Goal: Find specific page/section: Find specific page/section

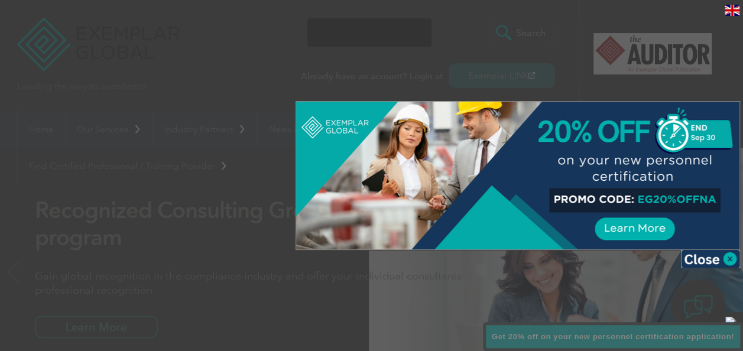
click at [736, 44] on div at bounding box center [371, 175] width 743 height 351
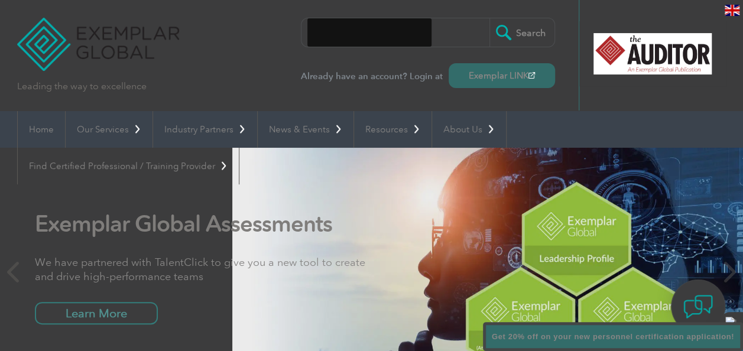
click at [339, 40] on input "search" at bounding box center [369, 32] width 124 height 28
click at [247, 45] on div "Leading the way to excellence Search Already have an account? Login at Exemplar…" at bounding box center [371, 55] width 709 height 111
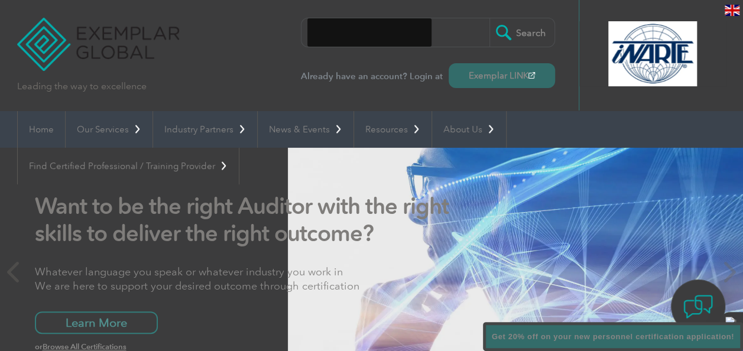
click at [393, 32] on input "search" at bounding box center [369, 32] width 124 height 28
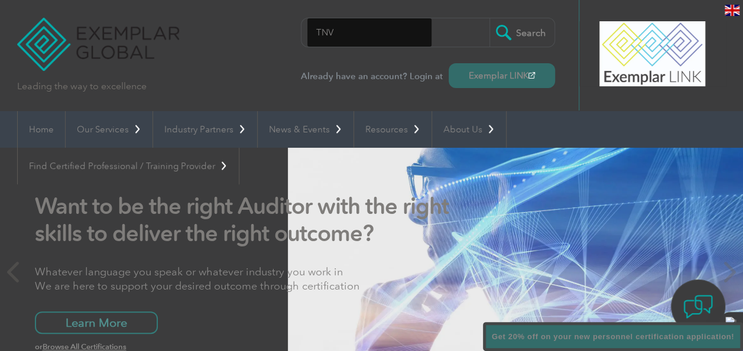
type input "TNV"
click at [489, 18] on input "Search" at bounding box center [521, 32] width 65 height 28
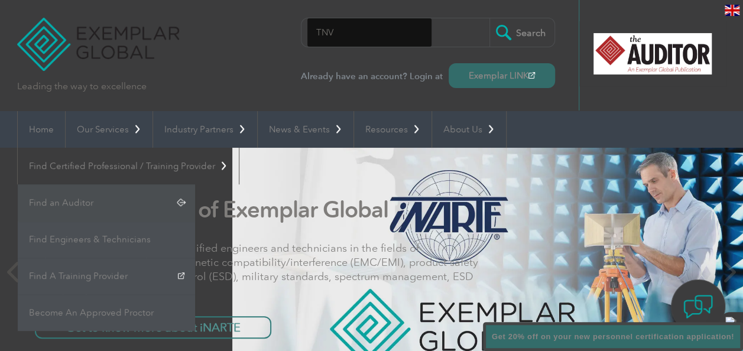
click at [195, 184] on link "Find an Auditor" at bounding box center [106, 202] width 177 height 37
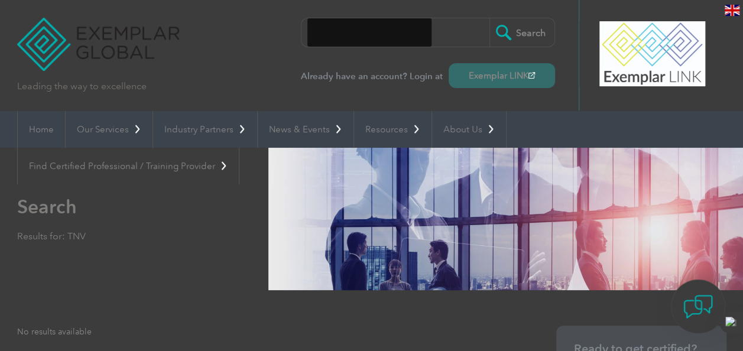
click at [392, 32] on input "search" at bounding box center [369, 32] width 124 height 28
drag, startPoint x: 307, startPoint y: 40, endPoint x: 239, endPoint y: 32, distance: 68.4
click at [297, 40] on div "Leading the way to excellence Search" at bounding box center [371, 55] width 709 height 111
click at [196, 32] on div "Leading the way to excellence Search" at bounding box center [371, 55] width 709 height 111
